Goal: Information Seeking & Learning: Check status

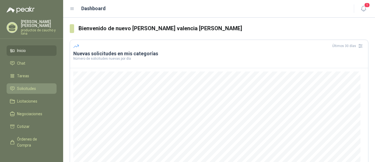
click at [35, 87] on span "Solicitudes" at bounding box center [26, 88] width 19 height 6
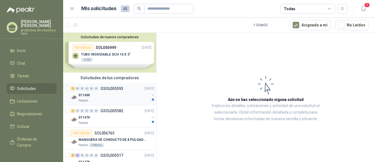
click at [71, 90] on div "1" at bounding box center [73, 88] width 4 height 4
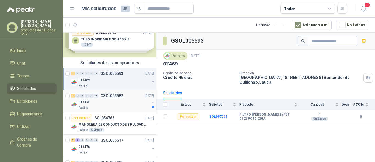
scroll to position [27, 0]
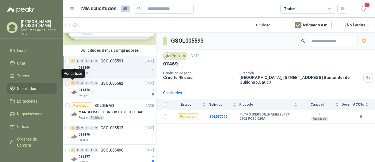
click at [72, 84] on div "1" at bounding box center [73, 83] width 4 height 4
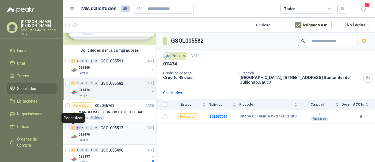
click at [74, 127] on div "3" at bounding box center [73, 128] width 4 height 4
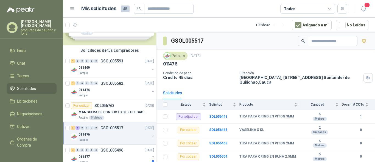
scroll to position [82, 0]
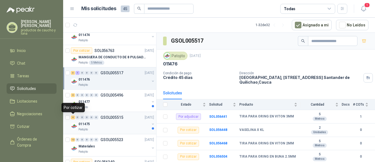
click at [76, 118] on div "4 0 0 0 0 0" at bounding box center [84, 117] width 27 height 4
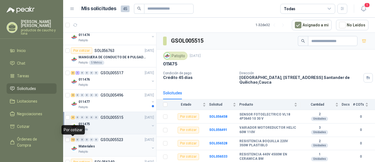
click at [73, 139] on div "12" at bounding box center [73, 140] width 4 height 4
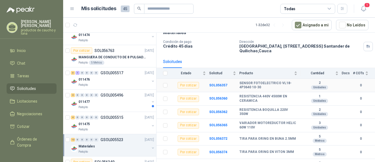
scroll to position [106, 0]
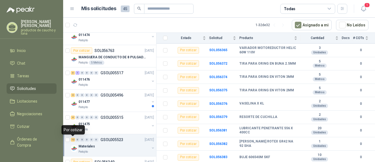
click at [73, 139] on div "12" at bounding box center [73, 140] width 4 height 4
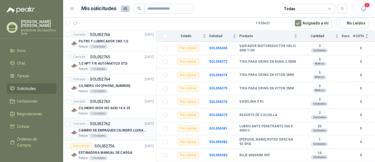
scroll to position [906, 0]
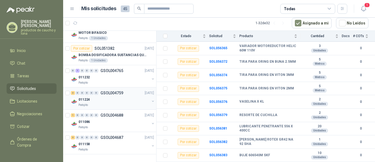
click at [71, 90] on div "3 0 0 0 0 0 GSOL004759 [DATE]" at bounding box center [113, 93] width 84 height 7
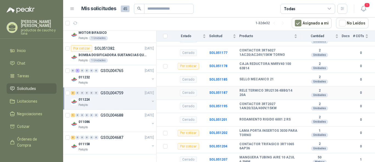
scroll to position [133, 0]
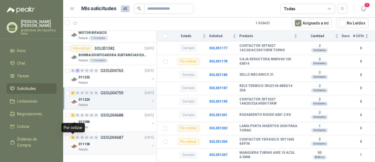
click at [72, 138] on div "3" at bounding box center [73, 137] width 4 height 4
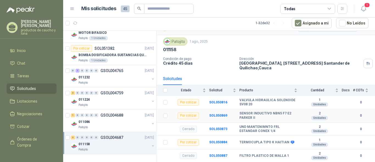
scroll to position [13, 0]
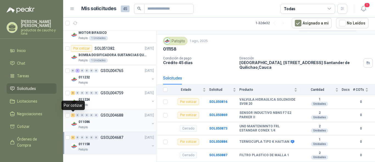
click at [71, 115] on div "1" at bounding box center [73, 115] width 4 height 4
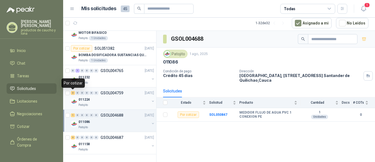
click at [72, 93] on div "3" at bounding box center [73, 93] width 4 height 4
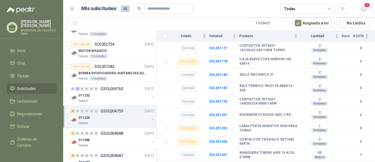
scroll to position [878, 0]
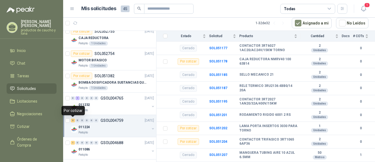
click at [74, 120] on div "3" at bounding box center [73, 120] width 4 height 4
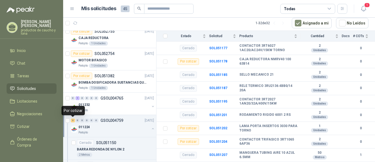
click at [73, 121] on div "3" at bounding box center [73, 120] width 4 height 4
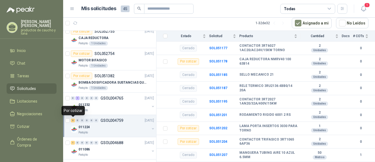
click at [73, 120] on div "3" at bounding box center [73, 120] width 4 height 4
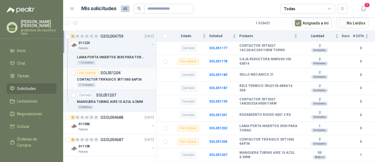
scroll to position [1217, 0]
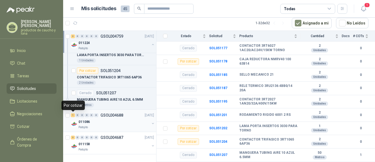
click at [73, 115] on div "1" at bounding box center [73, 115] width 4 height 4
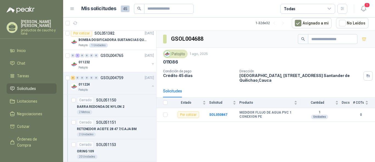
scroll to position [915, 0]
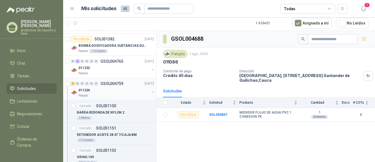
click at [73, 81] on div "3 0 0 0 0 0 GSOL004759 [DATE]" at bounding box center [113, 83] width 84 height 7
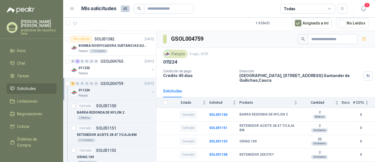
click at [151, 92] on button "button" at bounding box center [153, 92] width 4 height 4
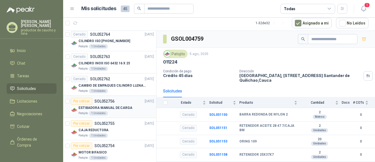
scroll to position [796, 0]
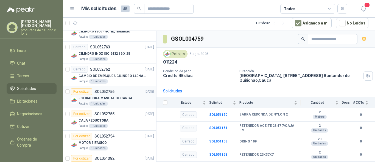
click at [110, 96] on p "ESTIBADORA MANUAL DE CARGA" at bounding box center [106, 98] width 54 height 5
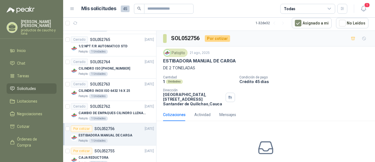
scroll to position [768, 0]
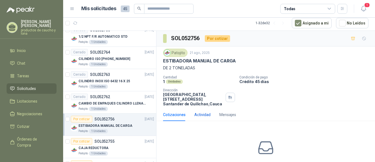
click at [204, 115] on div "Actividad" at bounding box center [202, 114] width 16 height 6
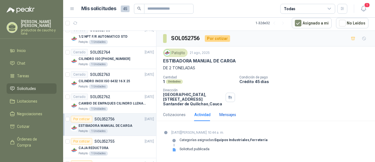
click at [229, 115] on div "Mensajes" at bounding box center [227, 114] width 17 height 6
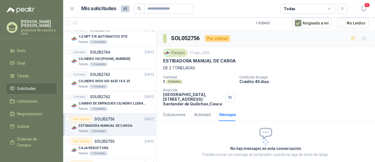
scroll to position [24, 0]
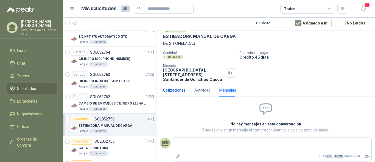
click at [178, 88] on div "Cotizaciones" at bounding box center [174, 90] width 23 height 6
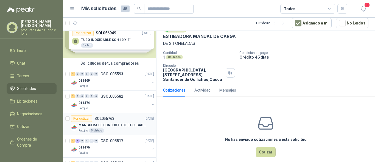
scroll to position [0, 0]
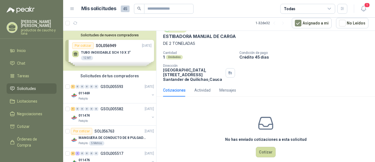
click at [115, 58] on div "Solicitudes de nuevos compradores Por cotizar SOL056949 [DATE] TUBO INOXIDABLE …" at bounding box center [109, 51] width 93 height 40
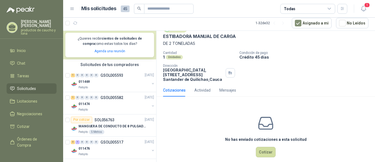
scroll to position [110, 0]
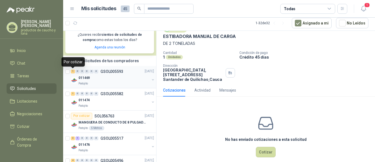
click at [72, 72] on div "1" at bounding box center [73, 71] width 4 height 4
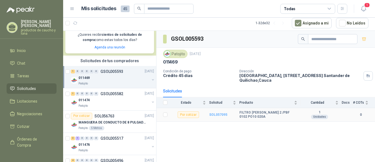
click at [219, 114] on b "SOL057095" at bounding box center [218, 115] width 18 height 4
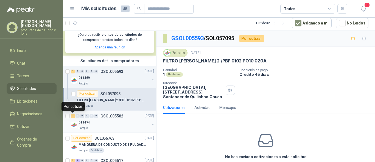
click at [73, 118] on div "1" at bounding box center [73, 116] width 4 height 4
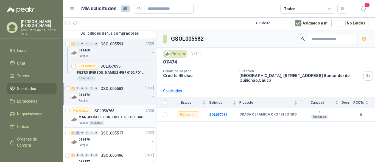
scroll to position [165, 0]
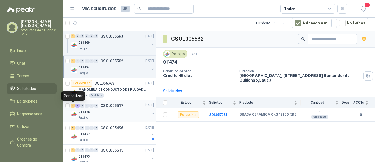
click at [73, 105] on div "3" at bounding box center [73, 106] width 4 height 4
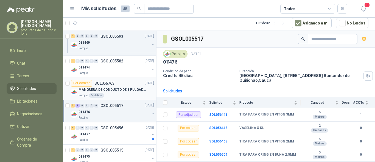
scroll to position [220, 0]
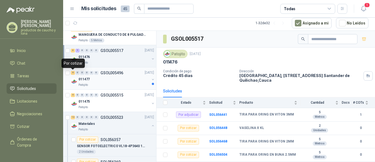
click at [71, 73] on div "4" at bounding box center [73, 73] width 4 height 4
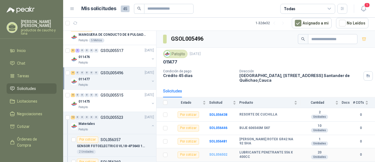
click at [216, 154] on b "SOL056502" at bounding box center [218, 154] width 18 height 4
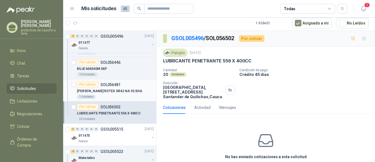
scroll to position [330, 0]
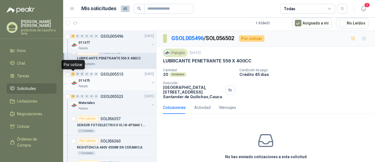
click at [72, 75] on div "4" at bounding box center [73, 74] width 4 height 4
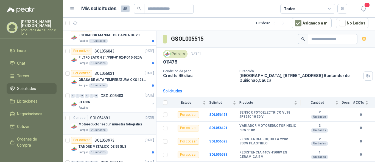
scroll to position [686, 0]
drag, startPoint x: 132, startPoint y: 116, endPoint x: 229, endPoint y: 22, distance: 135.0
click at [229, 22] on article "1 - 32 de 32 Asignado a mi No Leídos" at bounding box center [219, 23] width 312 height 15
